Goal: Transaction & Acquisition: Download file/media

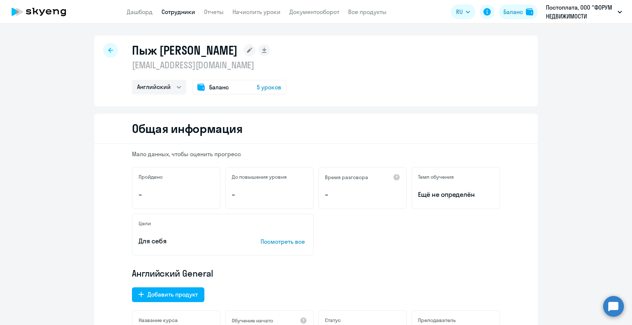
select select "english"
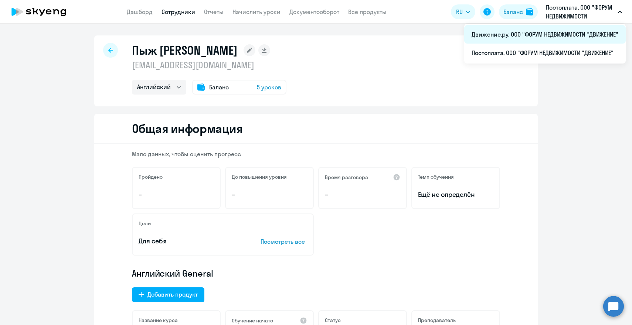
click at [539, 29] on li "Движение.ру, ООО "ФОРУМ НЕДВИЖИМОСТИ "ДВИЖЕНИЕ"" at bounding box center [546, 34] width 162 height 18
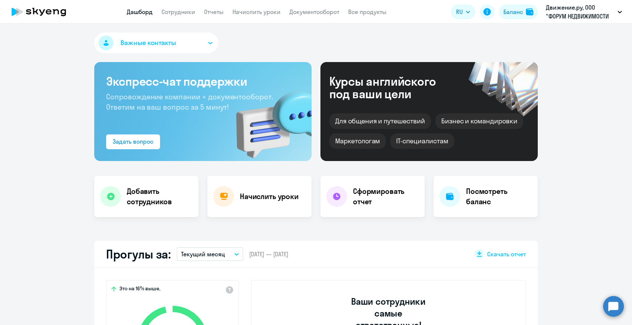
select select "30"
click at [217, 13] on link "Отчеты" at bounding box center [214, 11] width 20 height 7
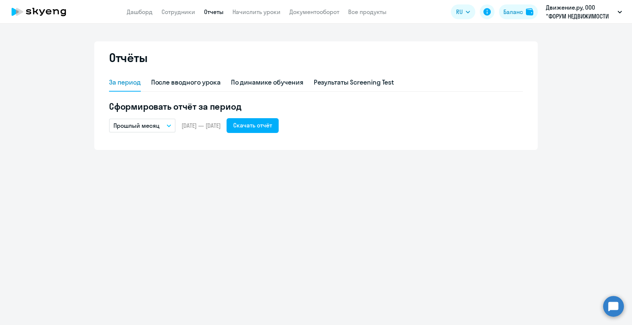
click at [166, 126] on button "Прошлый месяц" at bounding box center [142, 126] width 67 height 14
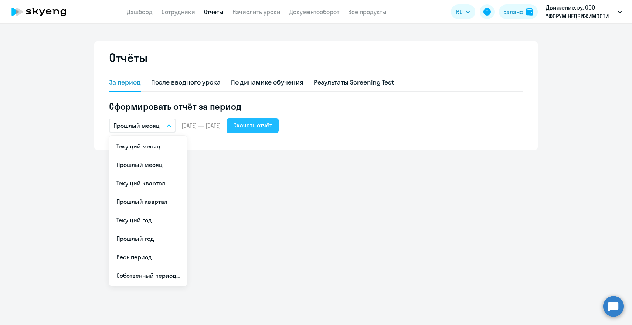
click at [266, 124] on div "Скачать отчёт" at bounding box center [252, 125] width 39 height 9
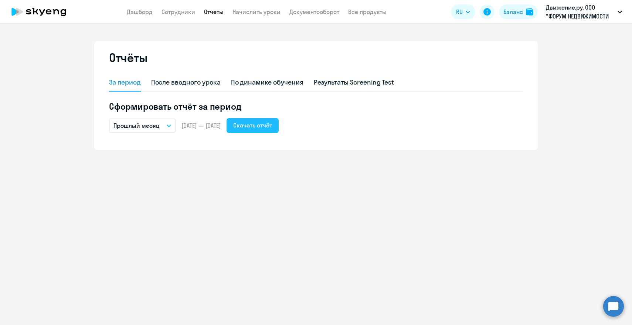
click at [277, 119] on button "Скачать отчёт" at bounding box center [253, 125] width 52 height 15
click at [392, 230] on div "Отчёты За период После вводного урока По динамике обучения Результаты Screening…" at bounding box center [316, 175] width 632 height 302
